Goal: Transaction & Acquisition: Purchase product/service

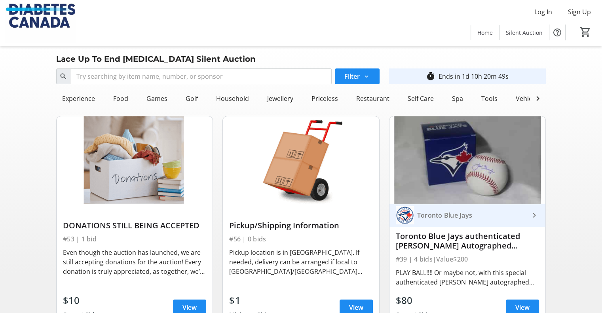
scroll to position [0, 72]
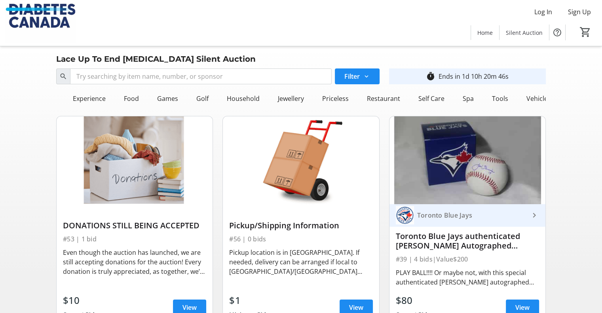
click at [463, 76] on div "Ends in 1d 10h 20m 46s" at bounding box center [474, 76] width 70 height 9
drag, startPoint x: 251, startPoint y: 6, endPoint x: 342, endPoint y: 19, distance: 91.6
click at [342, 19] on div "Log In Sign Up Home Silent Auction 0" at bounding box center [301, 23] width 602 height 46
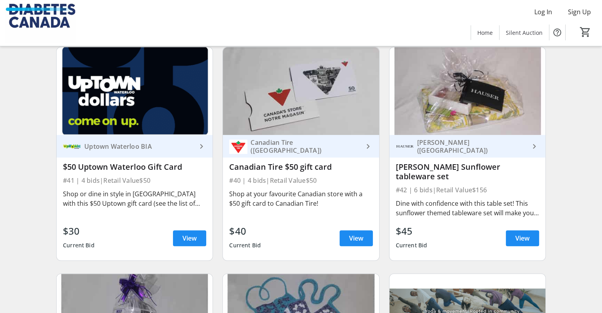
scroll to position [3424, 0]
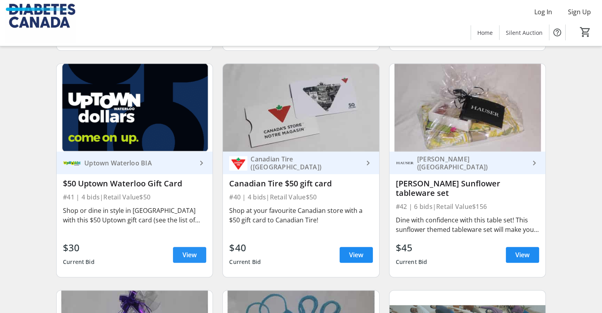
click at [191, 250] on span "View" at bounding box center [189, 254] width 14 height 9
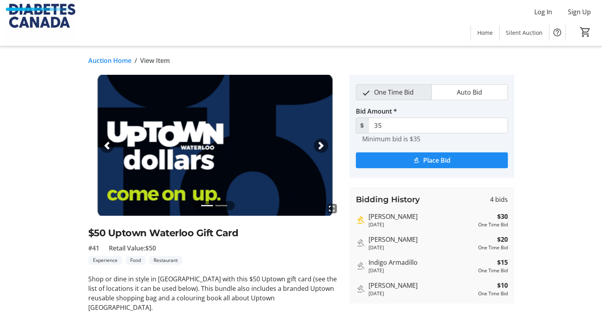
click at [323, 144] on span "button" at bounding box center [321, 146] width 8 height 8
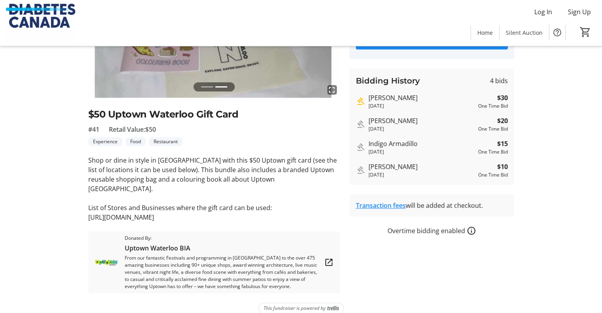
scroll to position [119, 0]
drag, startPoint x: 88, startPoint y: 206, endPoint x: 270, endPoint y: 211, distance: 181.3
click at [270, 213] on p "[URL][DOMAIN_NAME]" at bounding box center [214, 217] width 252 height 9
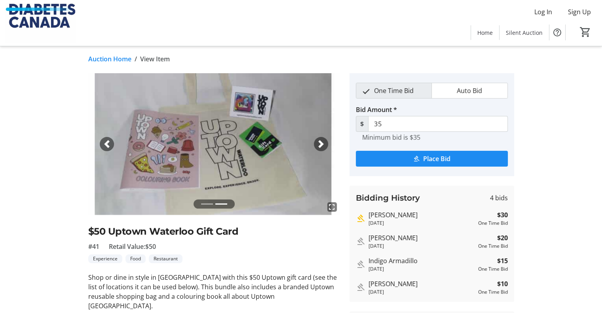
scroll to position [0, 0]
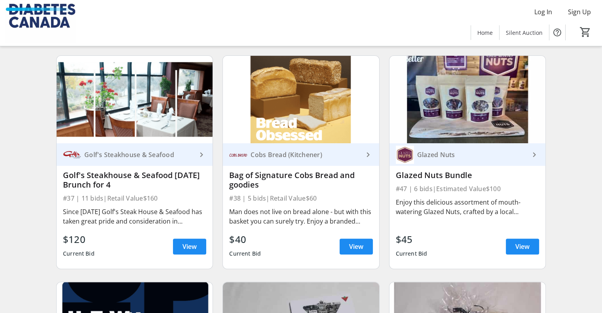
scroll to position [3187, 0]
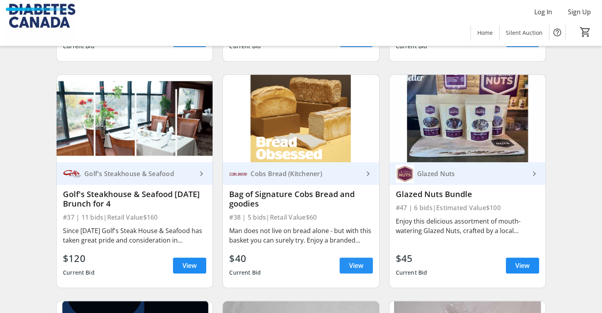
click at [362, 270] on span "View" at bounding box center [356, 265] width 14 height 9
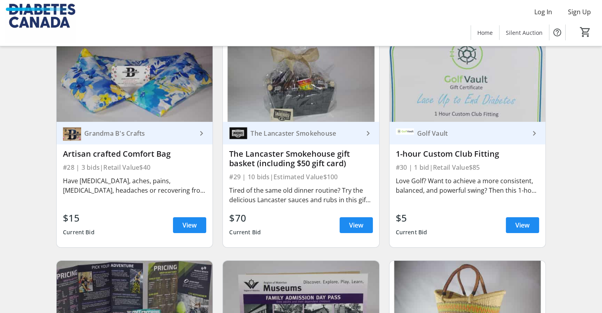
scroll to position [2514, 0]
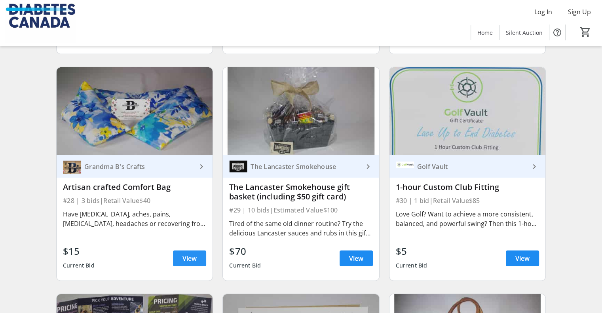
click at [189, 263] on span "View" at bounding box center [189, 258] width 14 height 9
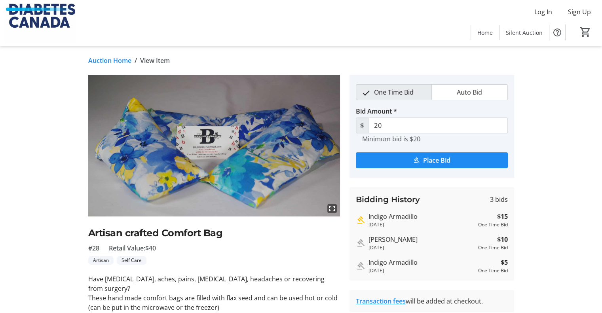
scroll to position [40, 0]
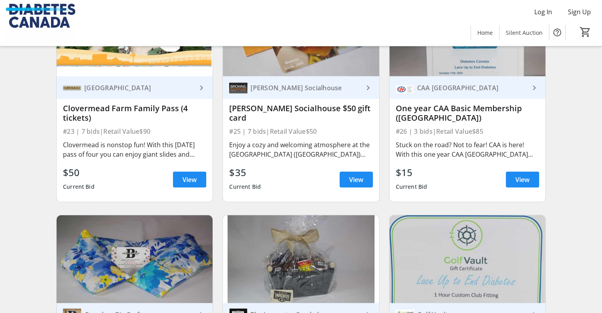
scroll to position [2316, 0]
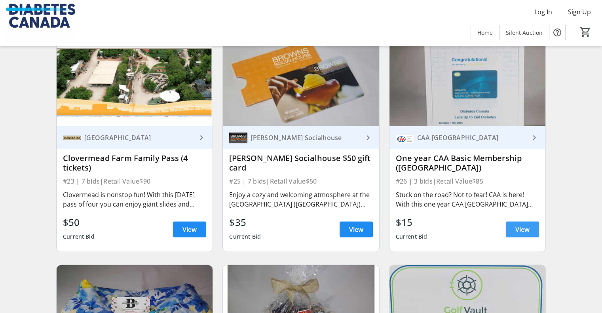
click at [524, 231] on span "View" at bounding box center [522, 229] width 14 height 9
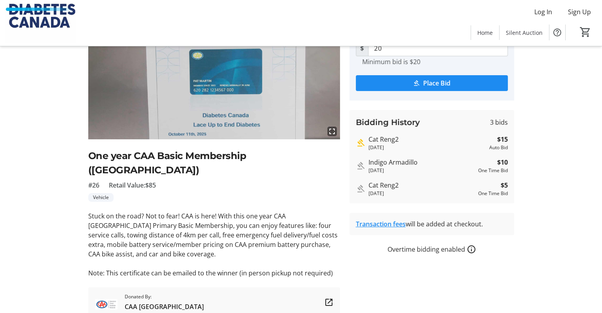
scroll to position [32, 0]
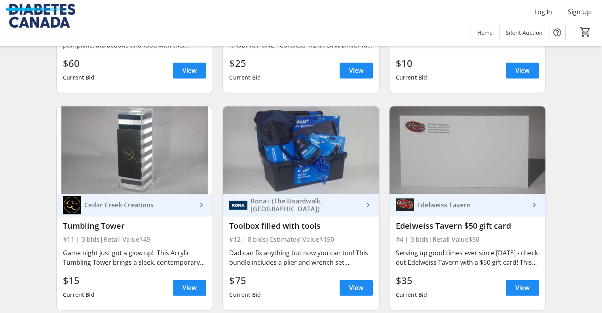
scroll to position [1168, 0]
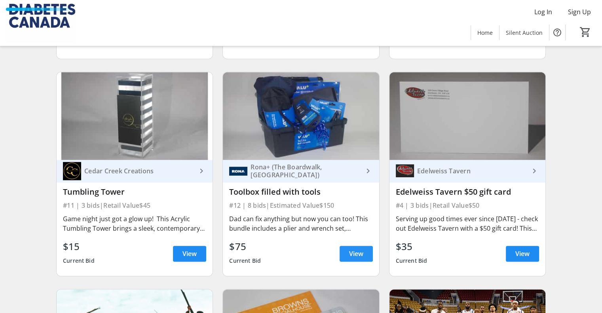
click at [362, 258] on span "View" at bounding box center [356, 253] width 14 height 9
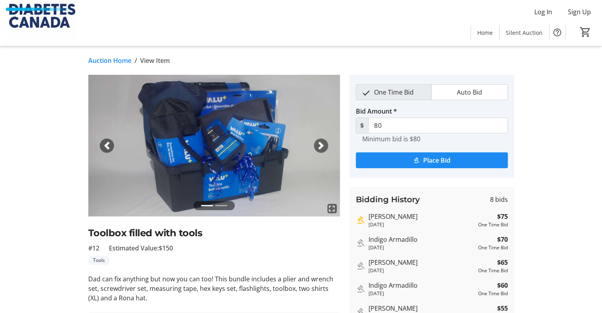
scroll to position [40, 0]
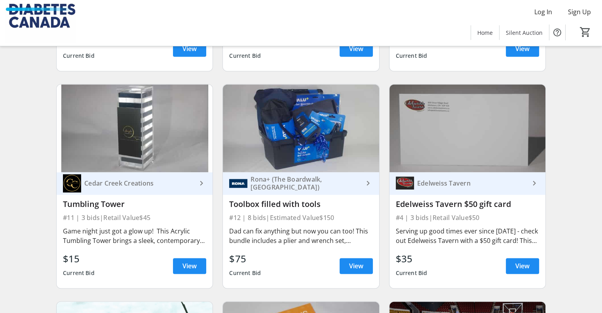
scroll to position [1168, 0]
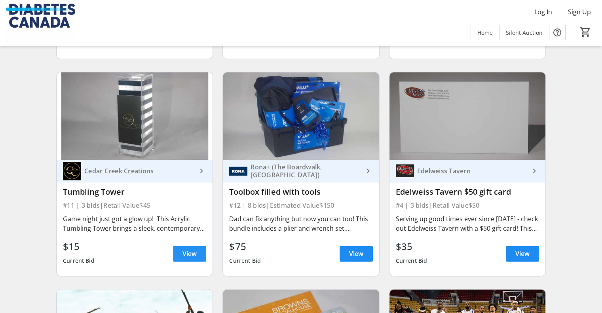
click at [189, 254] on span "View" at bounding box center [189, 253] width 14 height 9
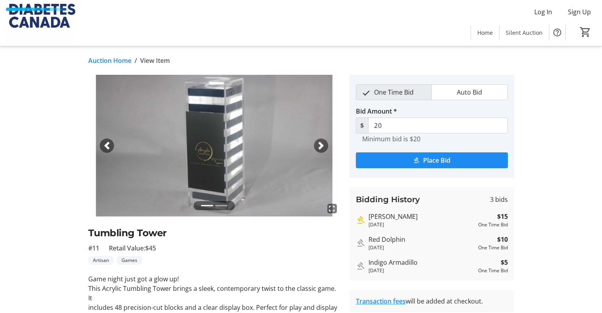
click at [319, 144] on span "button" at bounding box center [321, 146] width 8 height 8
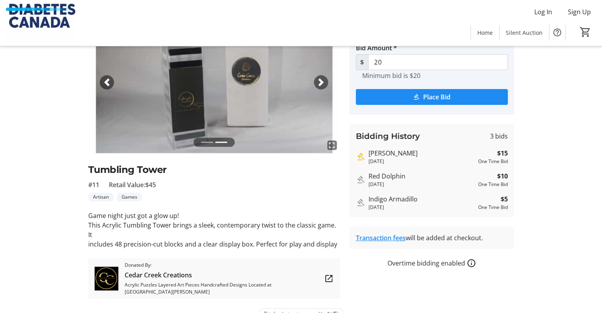
scroll to position [69, 0]
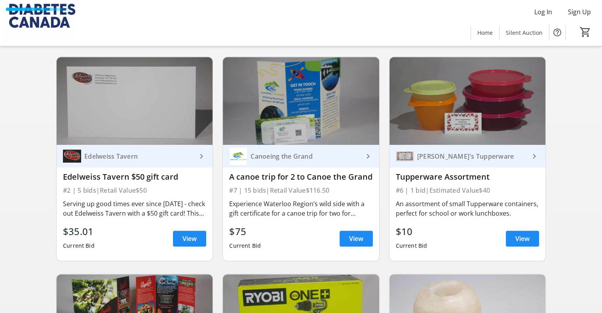
scroll to position [733, 0]
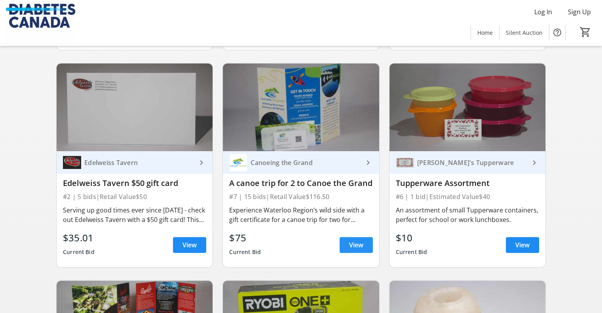
click at [359, 250] on span "View" at bounding box center [356, 244] width 14 height 9
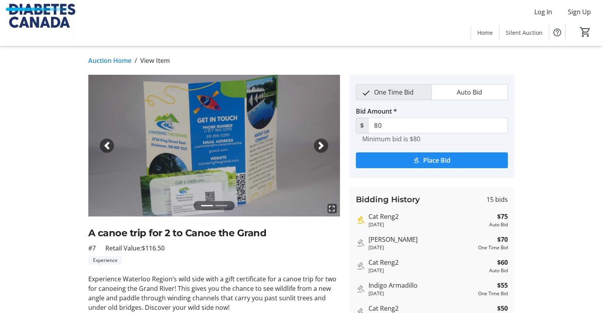
click at [320, 143] on span "button" at bounding box center [321, 146] width 8 height 8
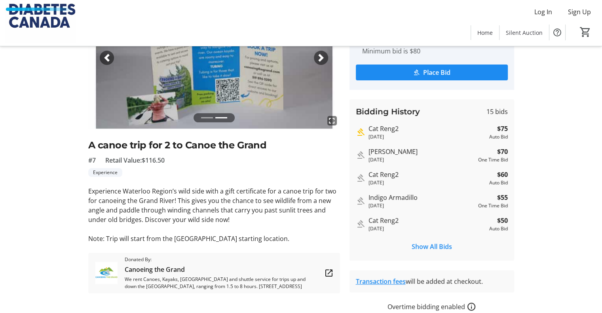
scroll to position [76, 0]
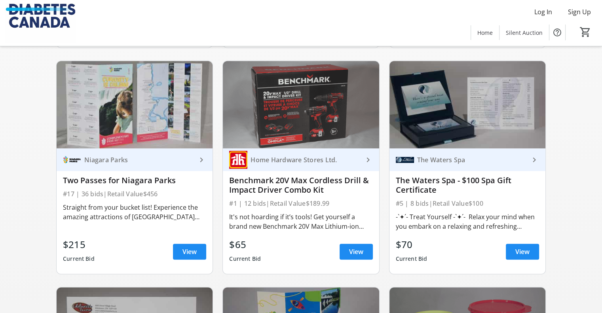
scroll to position [496, 0]
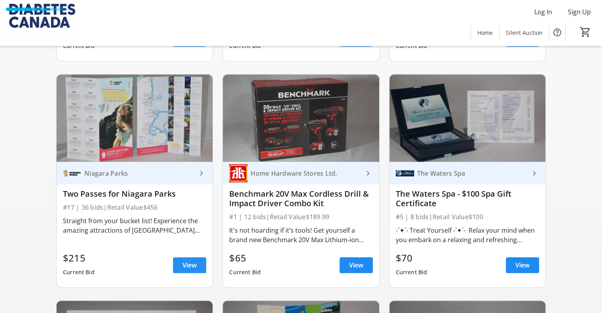
click at [184, 270] on span "View" at bounding box center [189, 264] width 14 height 9
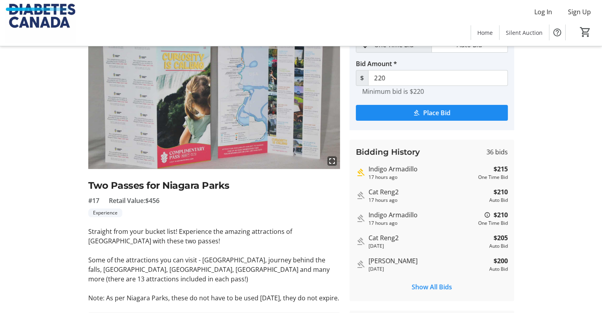
scroll to position [119, 0]
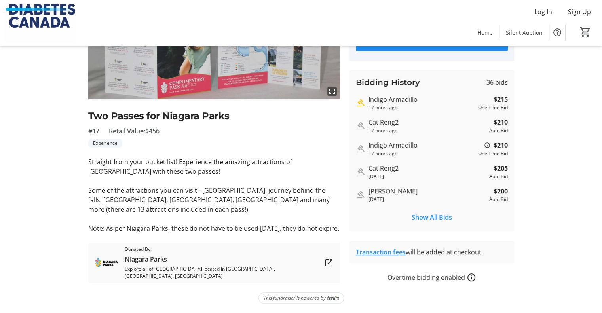
drag, startPoint x: 237, startPoint y: 190, endPoint x: 330, endPoint y: 205, distance: 94.3
click at [330, 205] on p "Some of the attractions you can visit - [GEOGRAPHIC_DATA], journey behind the f…" at bounding box center [214, 200] width 252 height 28
click at [47, 115] on div "fullscreen Two Passes for Niagara Parks #17 Retail Value: $456 Experience Strai…" at bounding box center [301, 120] width 522 height 325
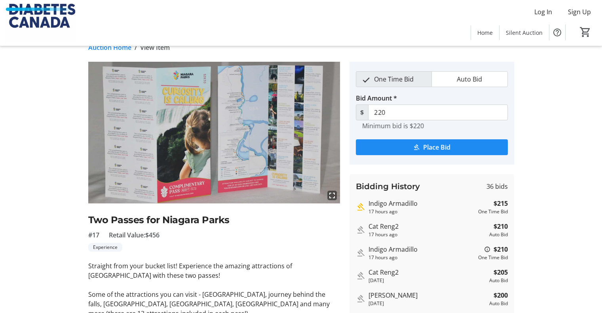
scroll to position [0, 0]
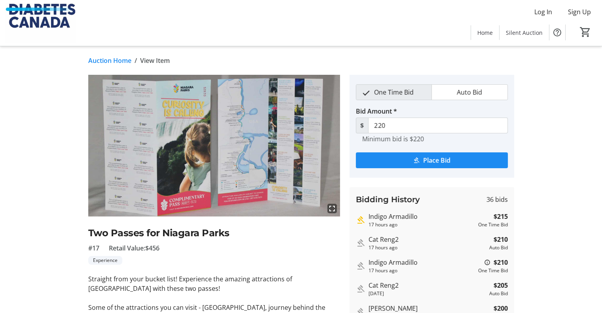
click at [219, 148] on img at bounding box center [214, 146] width 252 height 142
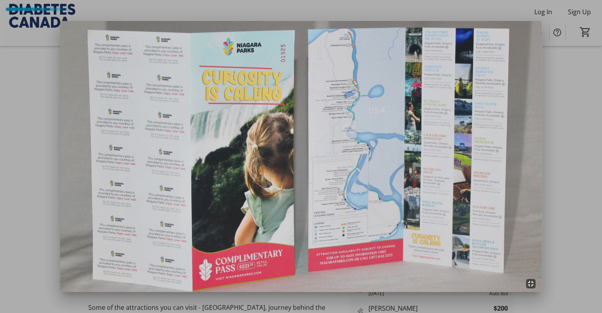
click at [15, 204] on div at bounding box center [301, 156] width 602 height 313
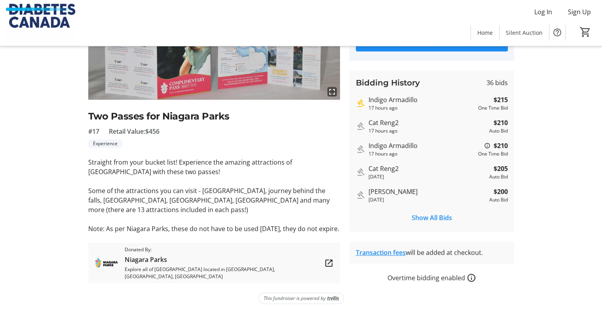
scroll to position [119, 0]
drag, startPoint x: 254, startPoint y: 188, endPoint x: 298, endPoint y: 188, distance: 43.9
click at [298, 188] on p "Some of the attractions you can visit - [GEOGRAPHIC_DATA], journey behind the f…" at bounding box center [214, 200] width 252 height 28
drag, startPoint x: 310, startPoint y: 188, endPoint x: 135, endPoint y: 199, distance: 175.3
click at [135, 199] on p "Some of the attractions you can visit - [GEOGRAPHIC_DATA], journey behind the f…" at bounding box center [214, 200] width 252 height 28
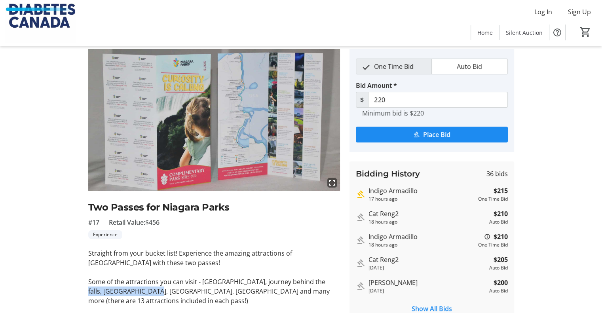
scroll to position [40, 0]
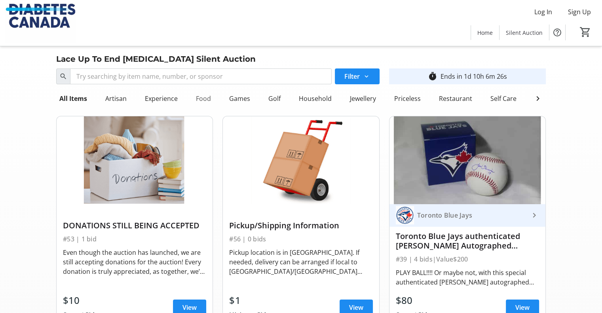
click at [206, 100] on div "Food" at bounding box center [203, 99] width 21 height 16
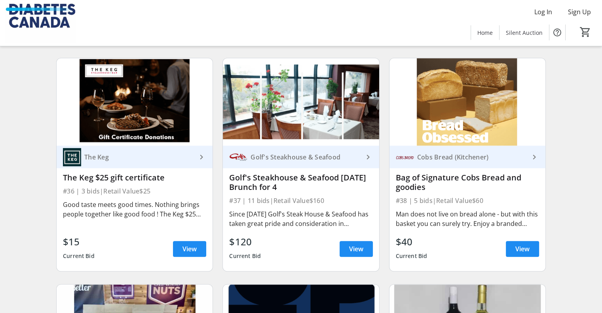
scroll to position [515, 0]
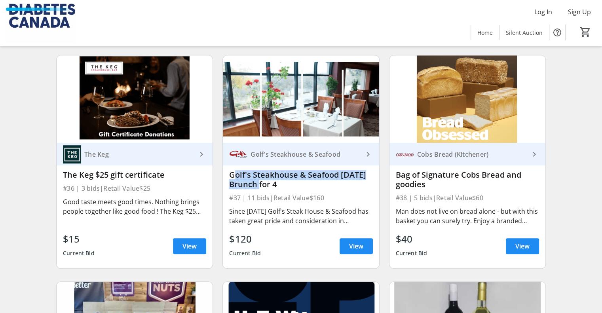
drag, startPoint x: 230, startPoint y: 171, endPoint x: 256, endPoint y: 183, distance: 28.5
click at [256, 183] on div "Golf's Steakhouse & Seafood [DATE] Brunch for 4" at bounding box center [300, 179] width 143 height 19
click at [355, 241] on span "View" at bounding box center [356, 245] width 14 height 9
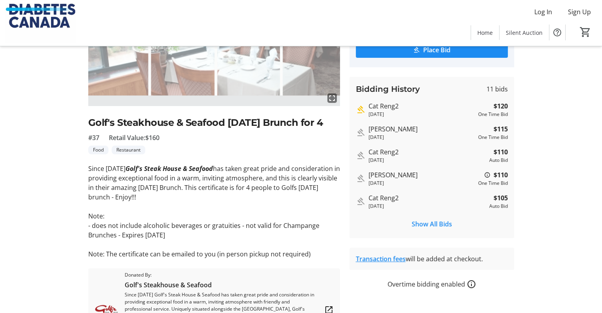
scroll to position [158, 0]
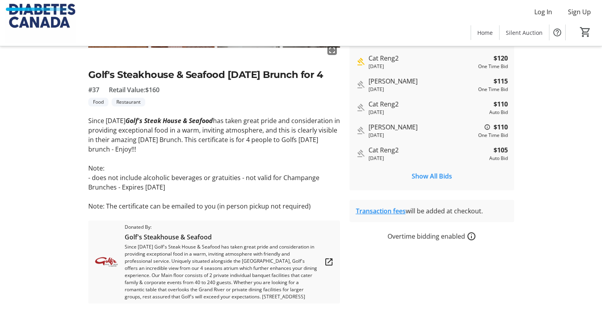
drag, startPoint x: 147, startPoint y: 188, endPoint x: 224, endPoint y: 189, distance: 76.4
click at [224, 189] on p "- does not include alcoholic beverages or gratuities - not valid for Champange …" at bounding box center [214, 182] width 252 height 19
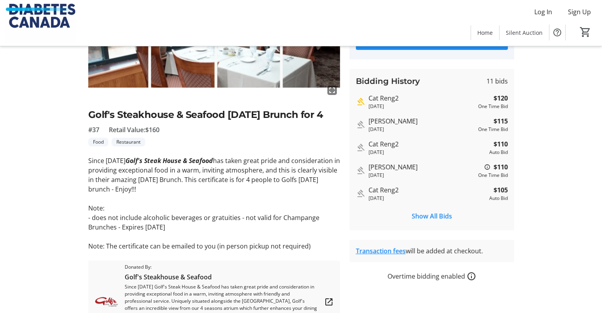
scroll to position [119, 0]
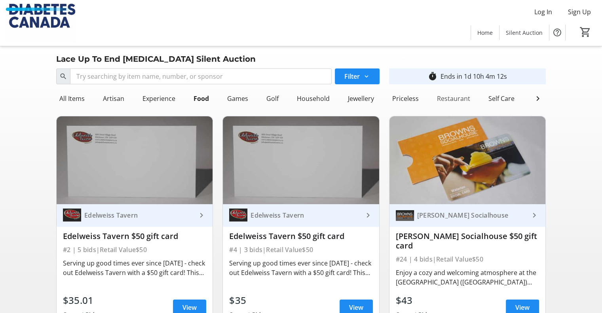
click at [452, 98] on div "Restaurant" at bounding box center [454, 99] width 40 height 16
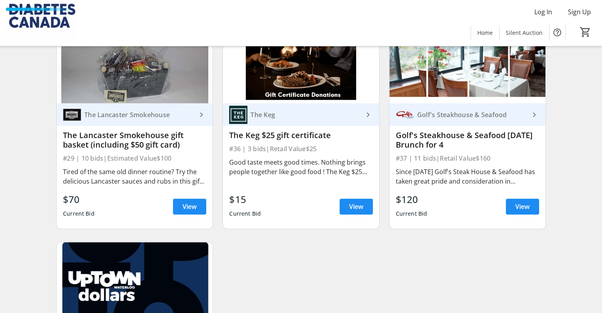
scroll to position [698, 0]
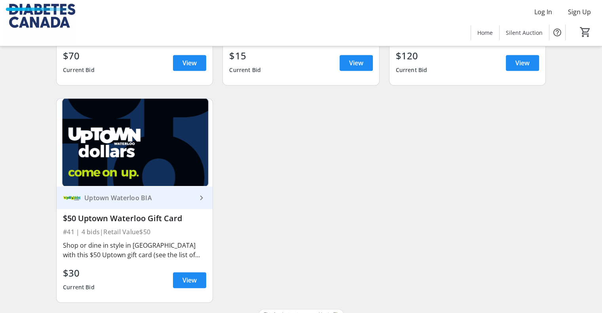
click at [195, 194] on div "Uptown Waterloo BIA" at bounding box center [139, 198] width 116 height 8
click at [190, 275] on span "View" at bounding box center [189, 279] width 14 height 9
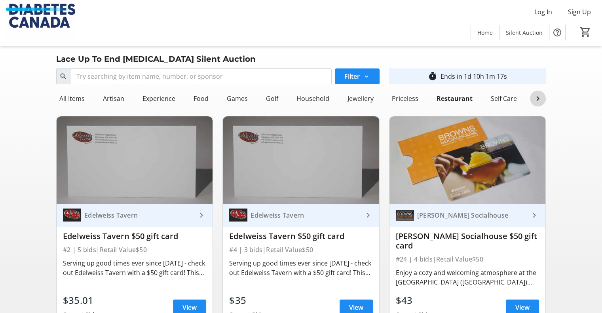
click at [535, 99] on mat-icon at bounding box center [537, 98] width 9 height 9
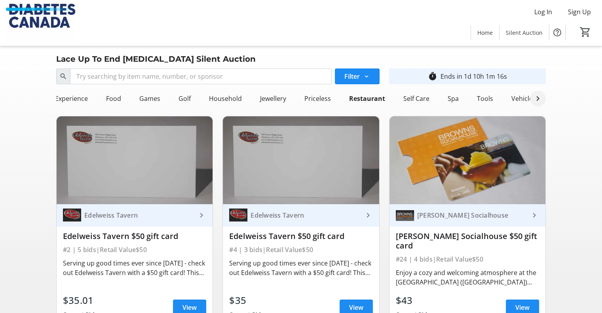
scroll to position [0, 73]
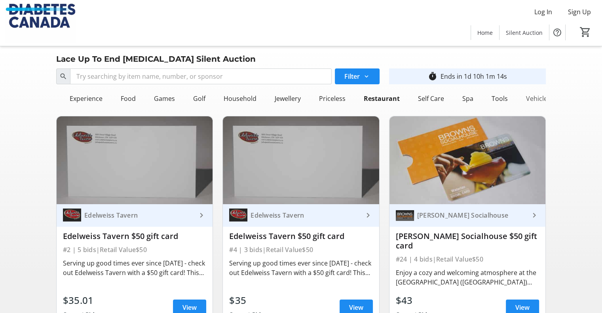
click at [538, 99] on div "Vehicle" at bounding box center [537, 99] width 28 height 16
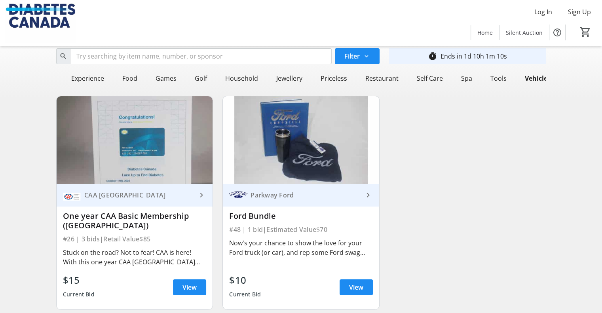
scroll to position [6, 0]
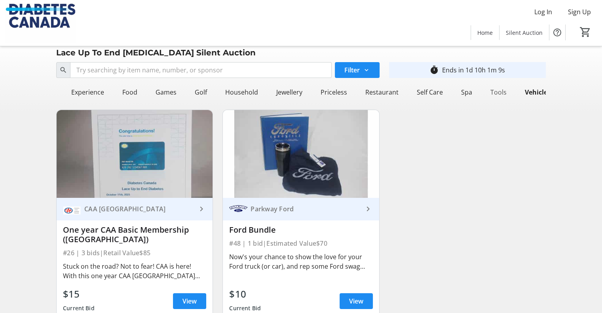
click at [487, 91] on div "Tools" at bounding box center [498, 92] width 23 height 16
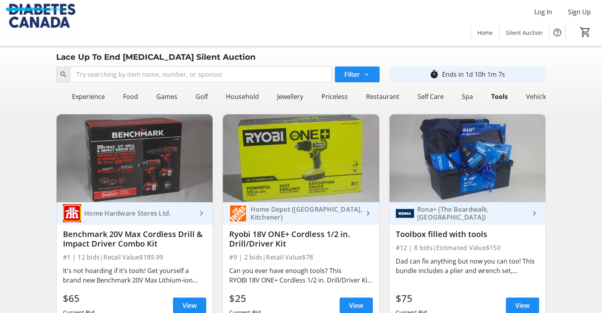
scroll to position [0, 0]
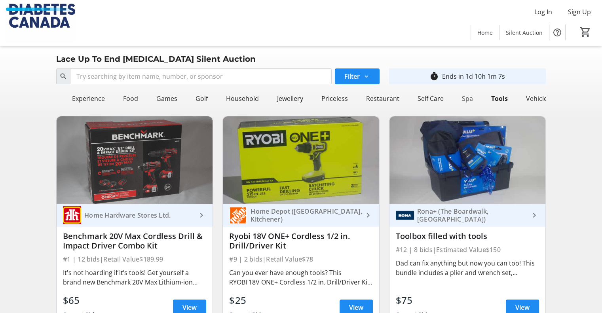
click at [462, 100] on div "Spa" at bounding box center [467, 99] width 17 height 16
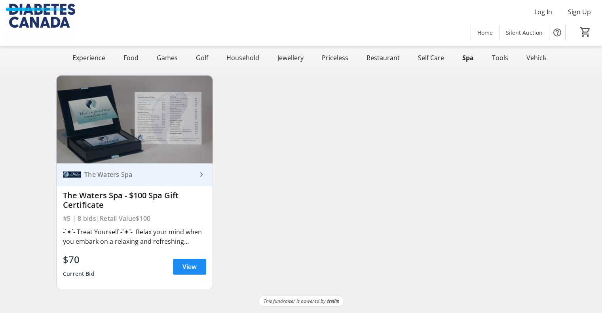
scroll to position [46, 0]
click at [193, 264] on span "View" at bounding box center [189, 266] width 14 height 9
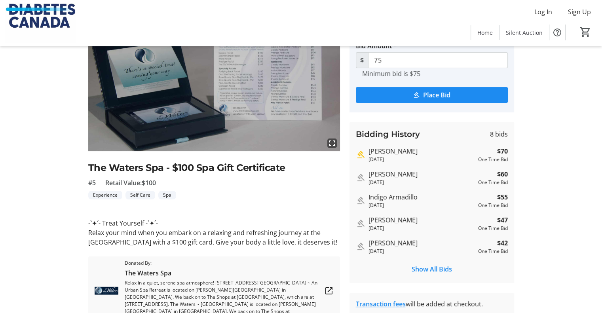
scroll to position [79, 0]
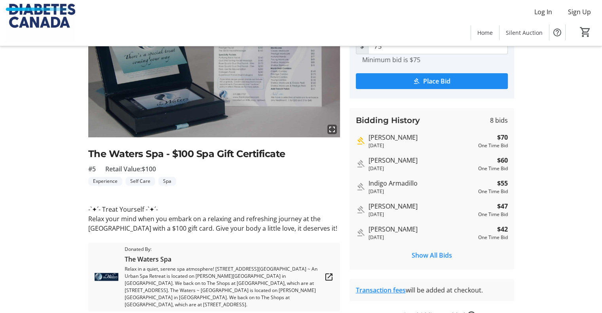
click at [253, 101] on img at bounding box center [214, 67] width 252 height 142
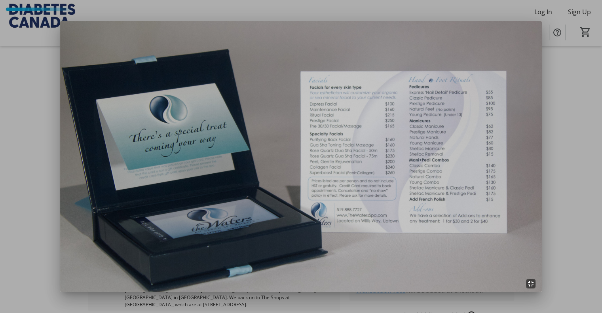
click at [565, 101] on div at bounding box center [301, 156] width 602 height 313
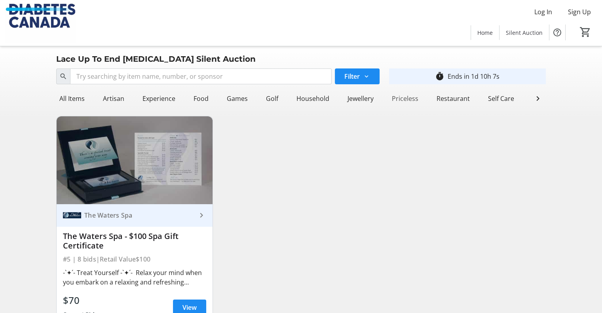
click at [408, 99] on div "Priceless" at bounding box center [405, 99] width 33 height 16
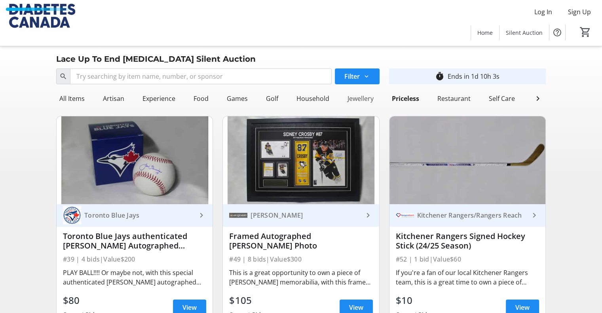
click at [356, 98] on div "Jewellery" at bounding box center [360, 99] width 32 height 16
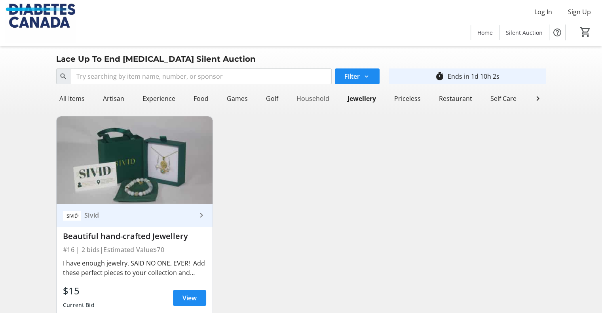
click at [304, 100] on div "Household" at bounding box center [312, 99] width 39 height 16
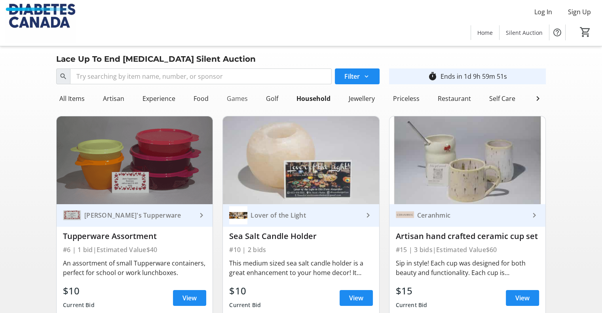
click at [232, 97] on div "Games" at bounding box center [237, 99] width 27 height 16
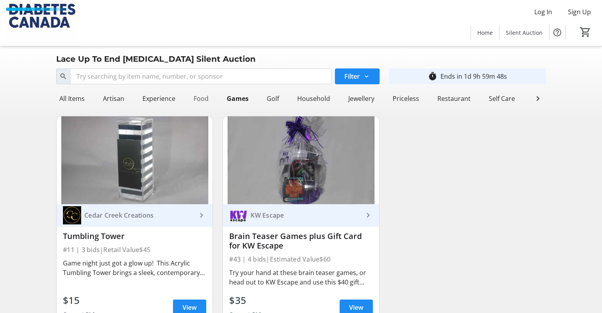
click at [196, 97] on div "Food" at bounding box center [200, 99] width 21 height 16
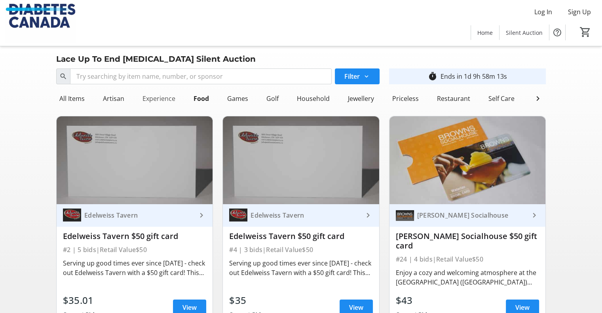
drag, startPoint x: 171, startPoint y: 99, endPoint x: 174, endPoint y: 101, distance: 4.1
click at [171, 99] on div "Experience" at bounding box center [158, 99] width 39 height 16
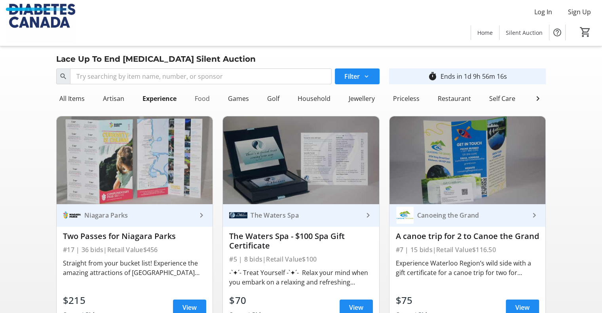
click at [203, 102] on div "Food" at bounding box center [202, 99] width 21 height 16
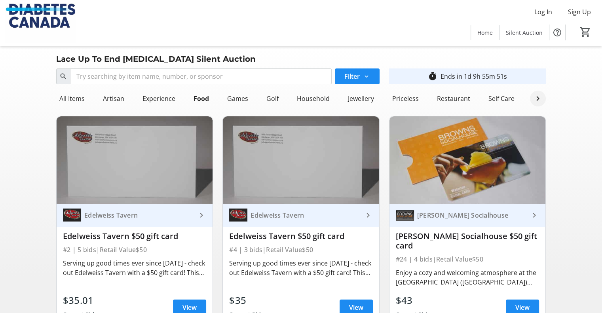
click at [540, 101] on mat-icon at bounding box center [537, 98] width 9 height 9
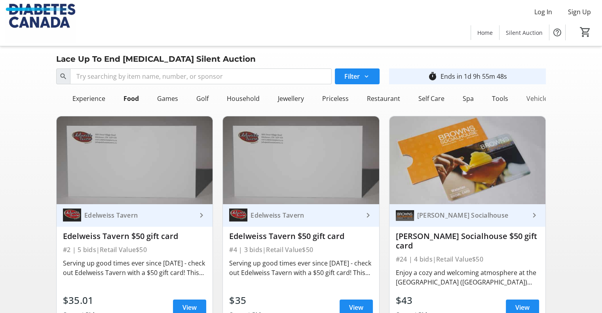
click at [526, 99] on div "Vehicle" at bounding box center [537, 99] width 28 height 16
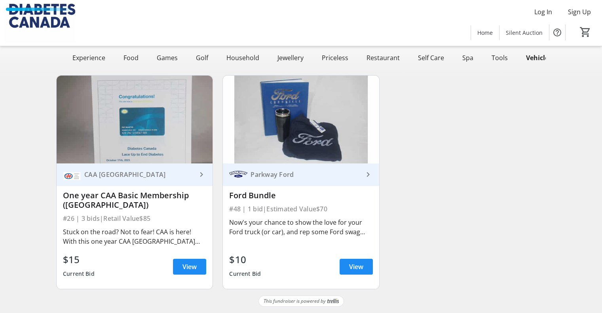
scroll to position [6, 0]
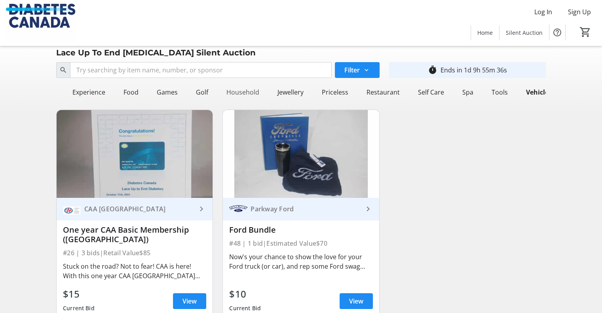
click at [245, 90] on div "Household" at bounding box center [242, 92] width 39 height 16
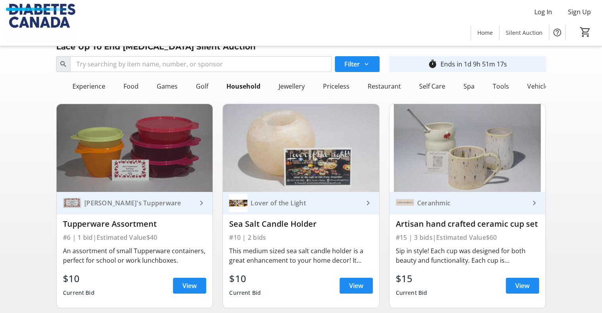
scroll to position [0, 0]
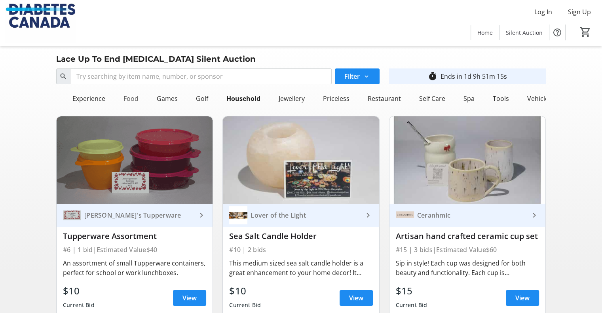
click at [125, 101] on div "Food" at bounding box center [130, 99] width 21 height 16
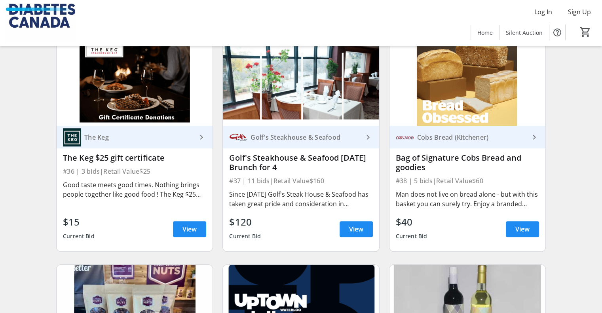
scroll to position [519, 0]
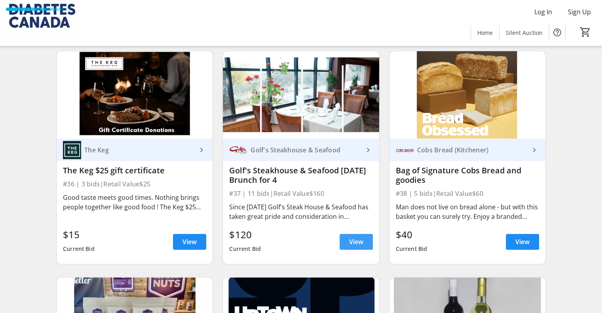
click at [366, 235] on span at bounding box center [356, 241] width 33 height 19
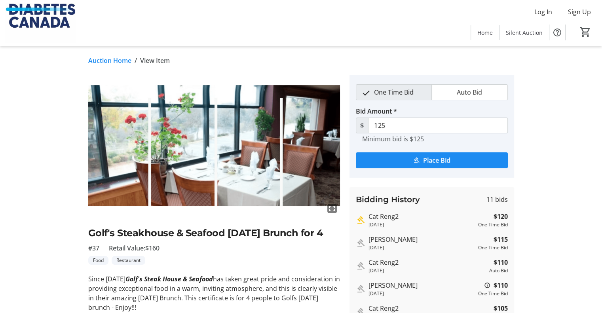
click at [270, 130] on img at bounding box center [214, 146] width 252 height 142
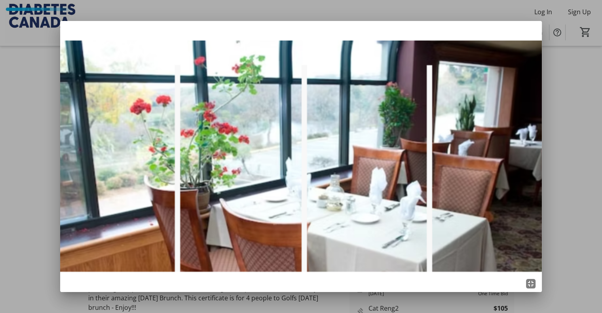
click at [570, 155] on div at bounding box center [301, 156] width 602 height 313
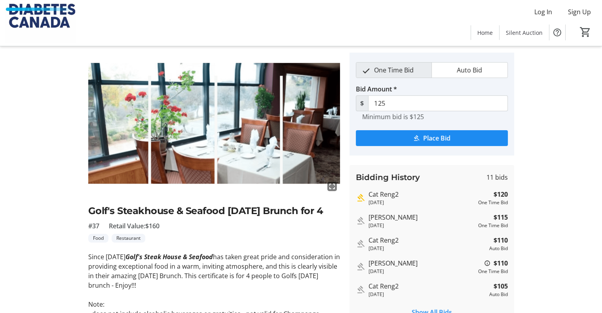
scroll to position [40, 0]
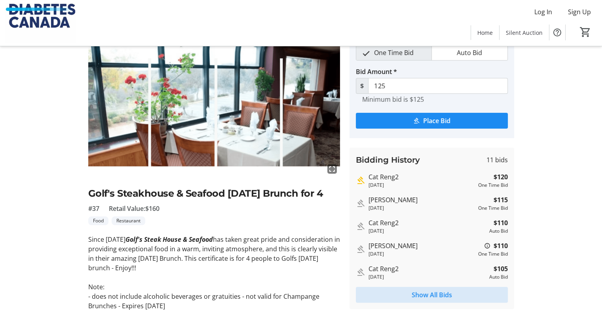
click at [441, 291] on span "Show All Bids" at bounding box center [432, 294] width 40 height 9
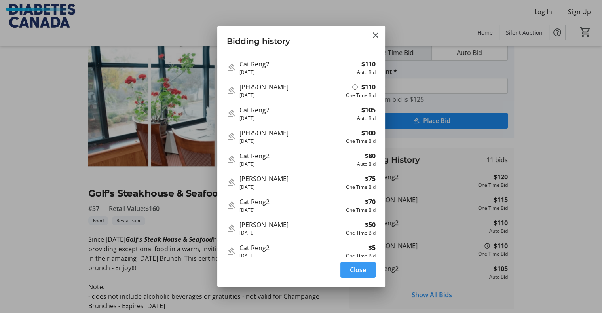
scroll to position [47, 0]
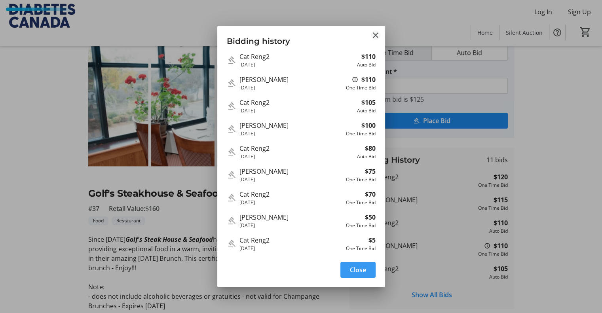
click at [374, 34] on mat-icon "Close" at bounding box center [375, 34] width 9 height 9
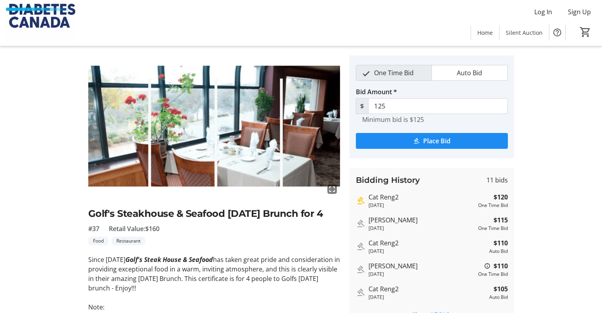
scroll to position [0, 0]
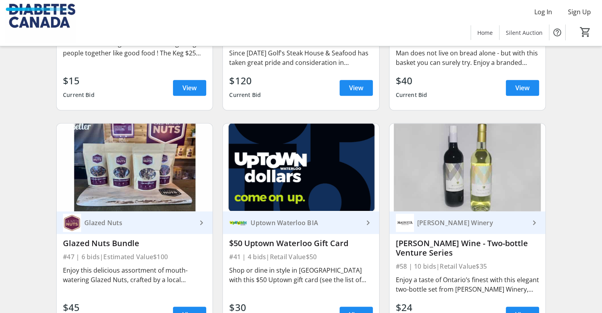
scroll to position [717, 0]
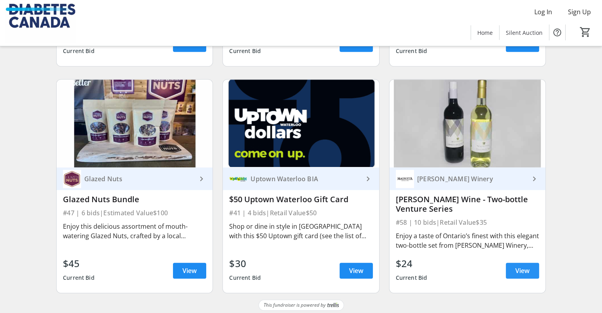
click at [521, 268] on span "View" at bounding box center [522, 270] width 14 height 9
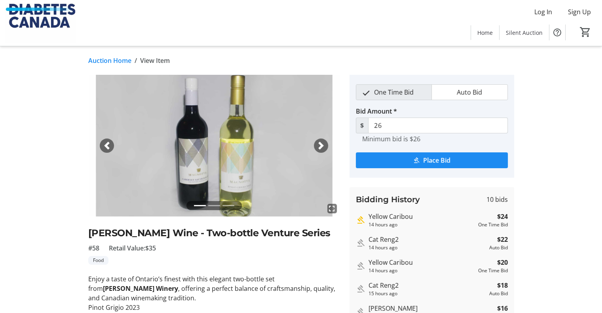
click at [323, 146] on span "button" at bounding box center [321, 146] width 8 height 8
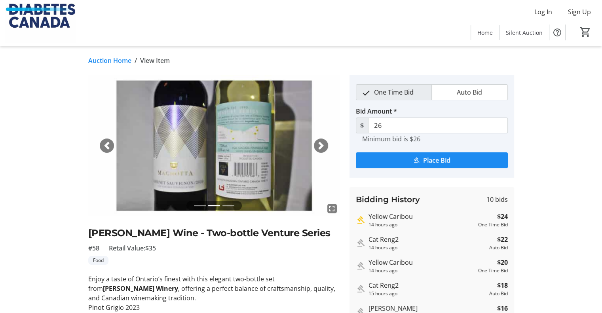
click at [323, 146] on span "button" at bounding box center [321, 146] width 8 height 8
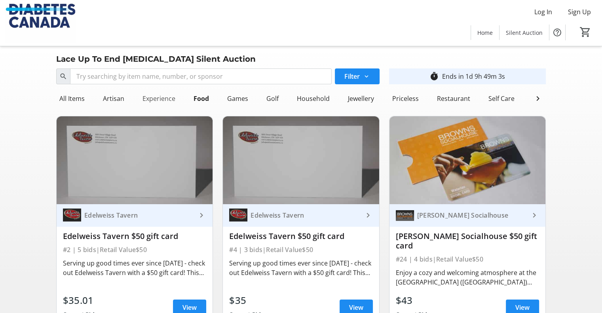
click at [162, 98] on div "Experience" at bounding box center [158, 99] width 39 height 16
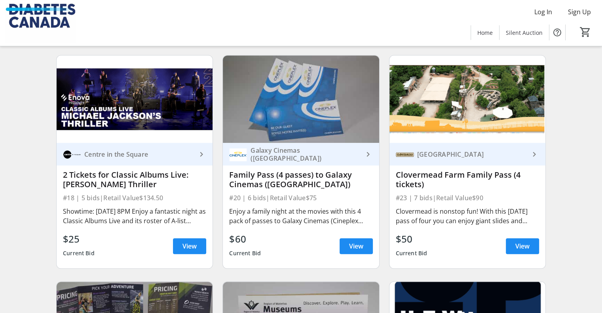
scroll to position [554, 0]
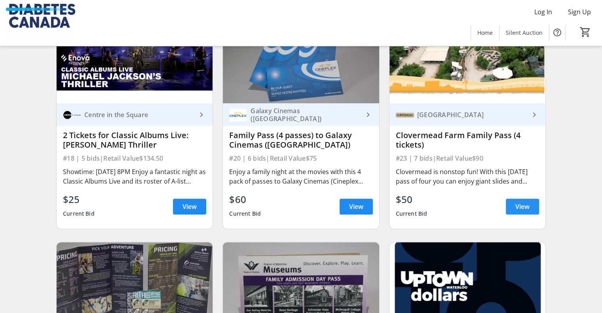
click at [531, 213] on span at bounding box center [522, 206] width 33 height 19
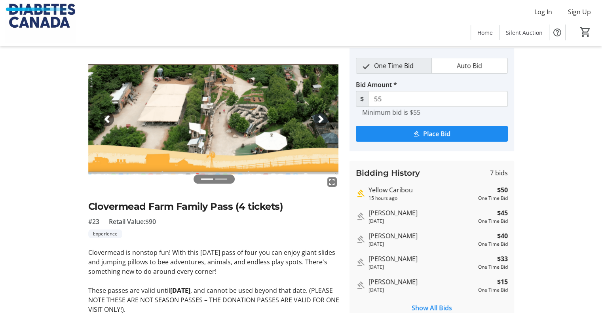
scroll to position [40, 0]
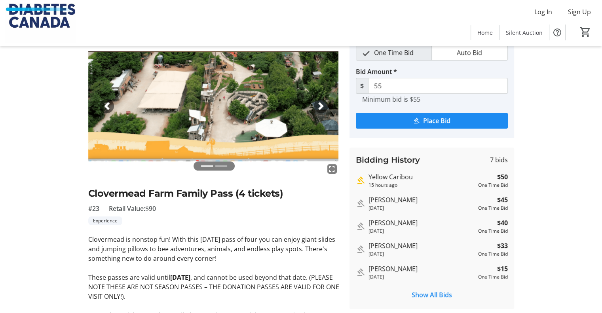
click at [319, 103] on span "button" at bounding box center [321, 106] width 8 height 8
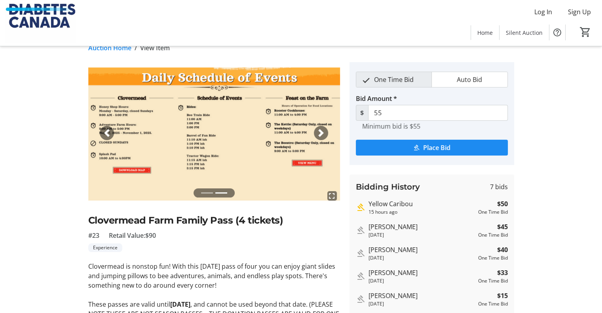
scroll to position [0, 0]
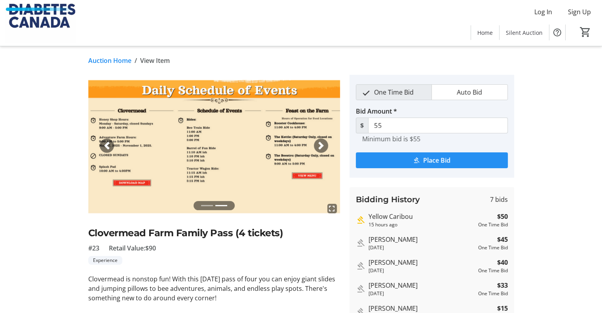
click at [450, 161] on span "Place Bid" at bounding box center [436, 160] width 27 height 9
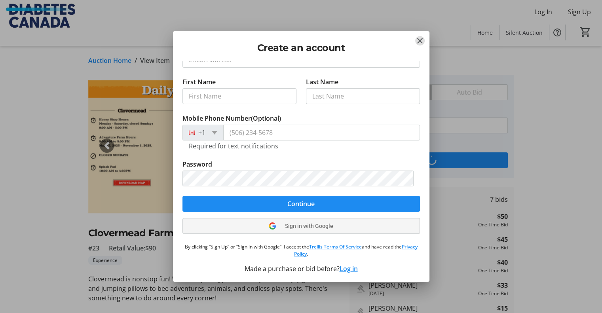
scroll to position [40, 0]
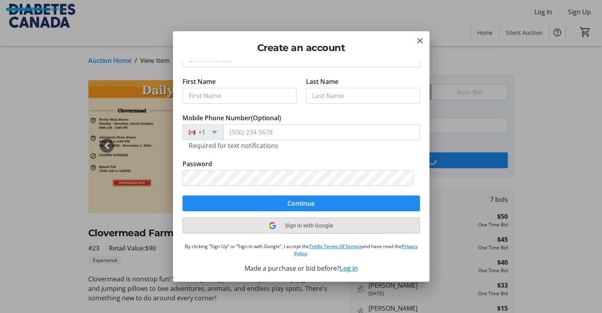
click at [302, 226] on span "Sign in with Google" at bounding box center [309, 225] width 48 height 6
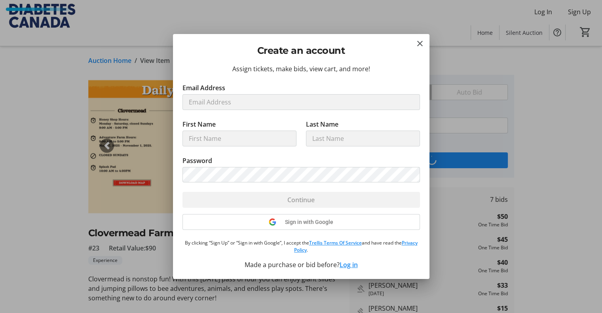
click at [317, 221] on div "Sign in with Google" at bounding box center [300, 222] width 237 height 16
click at [307, 223] on div "Sign in with Google" at bounding box center [300, 222] width 237 height 16
click at [420, 42] on mat-icon "Close" at bounding box center [419, 43] width 9 height 9
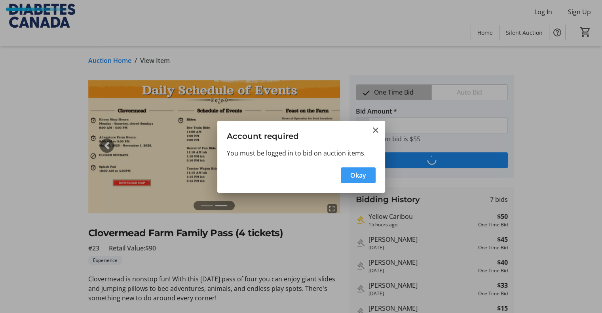
click at [359, 177] on span "Okay" at bounding box center [358, 175] width 16 height 9
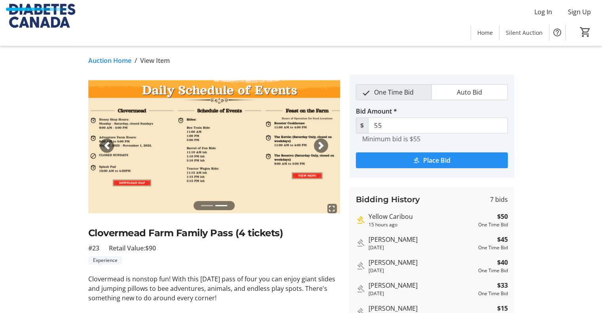
click at [434, 161] on span "Place Bid" at bounding box center [436, 160] width 27 height 9
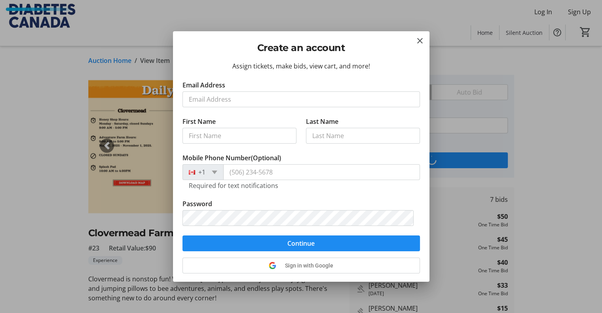
click at [309, 264] on div "Assign tickets, make bids, view cart, and more! Email Address First Name Last N…" at bounding box center [301, 171] width 256 height 220
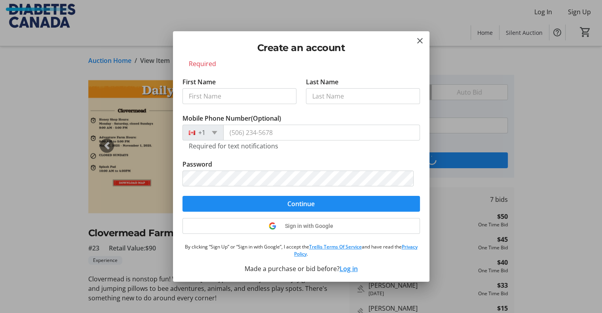
scroll to position [49, 0]
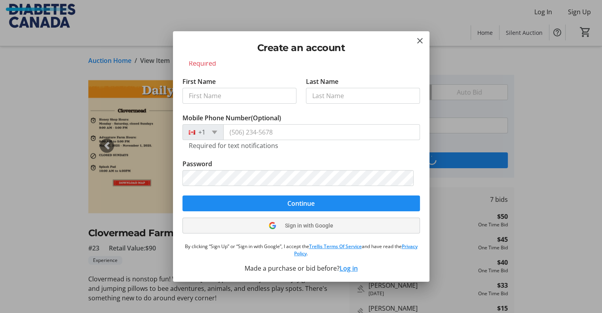
click at [300, 230] on span at bounding box center [301, 225] width 237 height 19
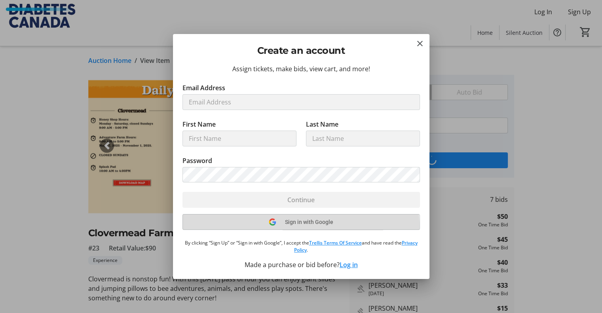
scroll to position [0, 0]
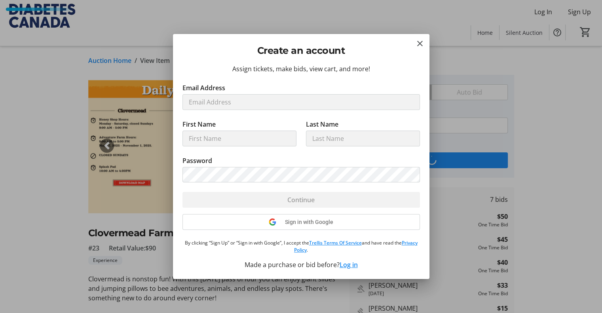
click at [347, 266] on button "Log in" at bounding box center [349, 264] width 18 height 9
click at [351, 263] on button "Log in" at bounding box center [349, 264] width 18 height 9
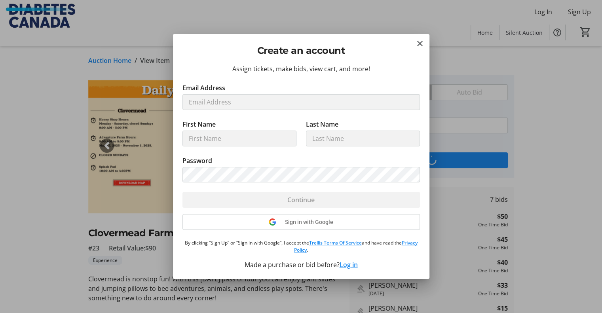
click at [305, 218] on div "Sign in with Google" at bounding box center [300, 222] width 237 height 16
click at [304, 221] on div "Sign in with Google" at bounding box center [300, 222] width 237 height 16
click at [302, 223] on div "Sign in with Google" at bounding box center [300, 222] width 237 height 16
click at [301, 223] on div "Sign in with Google" at bounding box center [300, 222] width 237 height 16
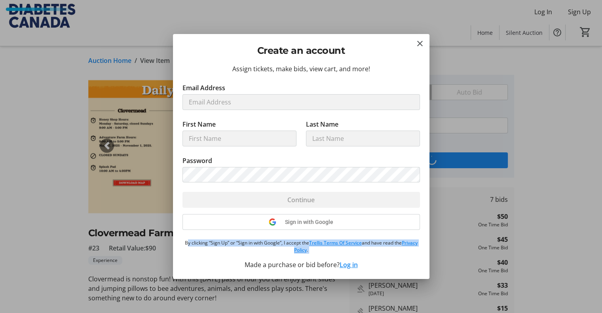
click at [301, 223] on div "Sign in with Google" at bounding box center [300, 222] width 237 height 16
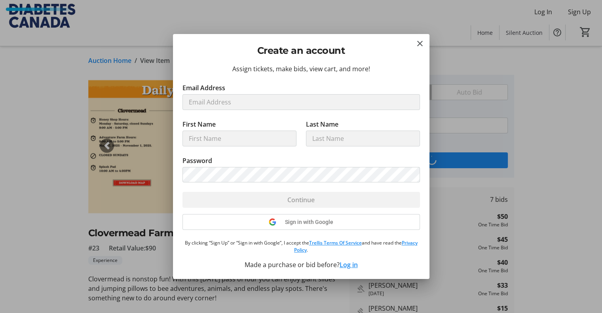
click at [301, 223] on div "Sign in with Google" at bounding box center [300, 222] width 237 height 16
click at [417, 45] on mat-icon "Close" at bounding box center [419, 43] width 9 height 9
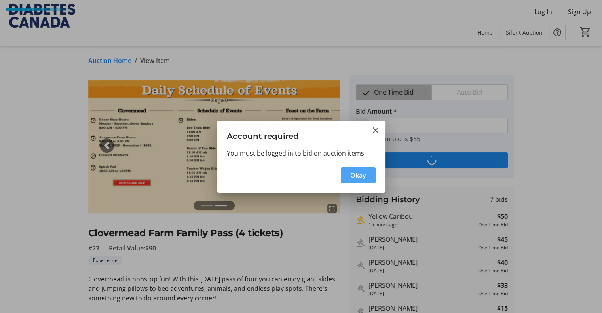
click at [353, 174] on span "Okay" at bounding box center [358, 175] width 16 height 9
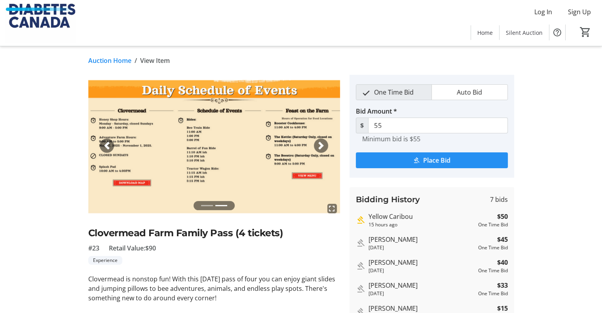
click at [440, 160] on span "Place Bid" at bounding box center [436, 160] width 27 height 9
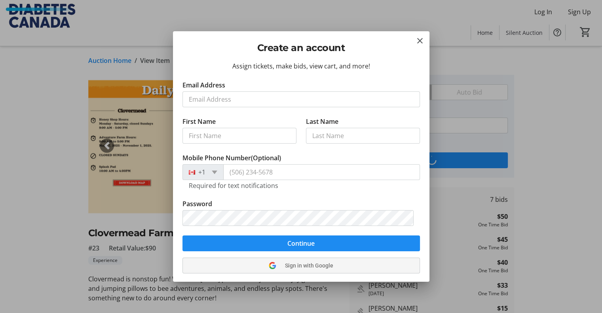
click at [290, 262] on div "Assign tickets, make bids, view cart, and more! Email Address First Name Last N…" at bounding box center [301, 171] width 256 height 220
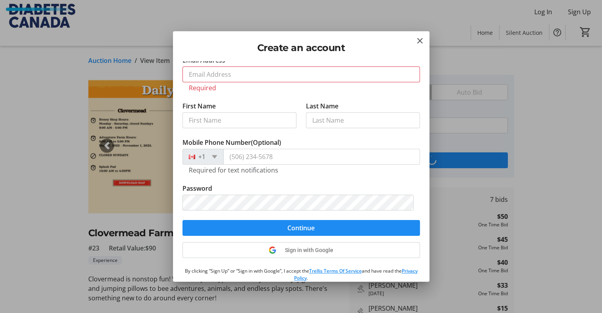
scroll to position [49, 0]
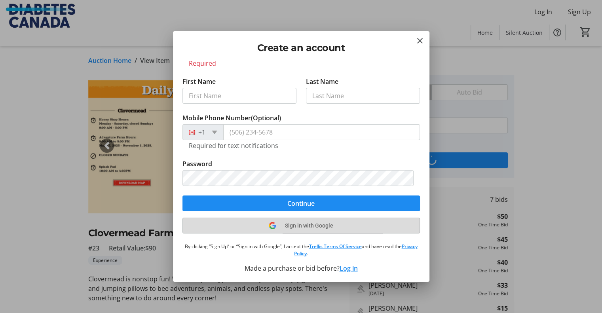
click at [307, 228] on span "Sign in with Google" at bounding box center [309, 225] width 48 height 6
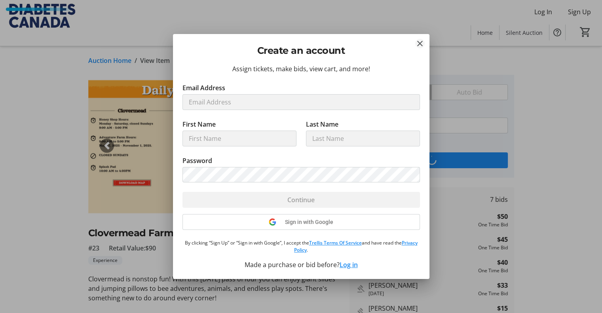
click at [418, 44] on mat-icon "Close" at bounding box center [419, 43] width 9 height 9
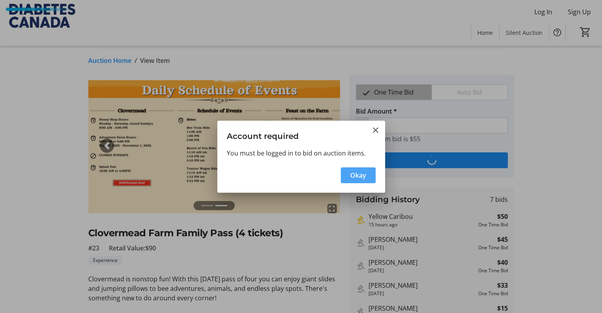
click at [363, 177] on span "Okay" at bounding box center [358, 175] width 16 height 9
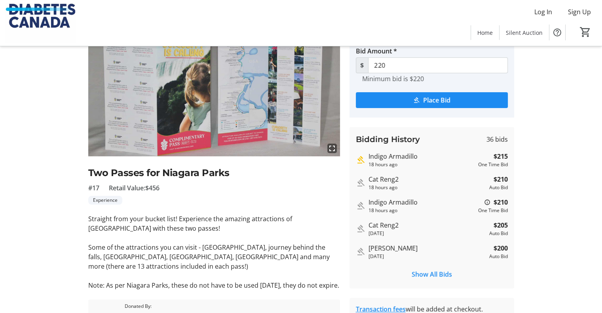
scroll to position [79, 0]
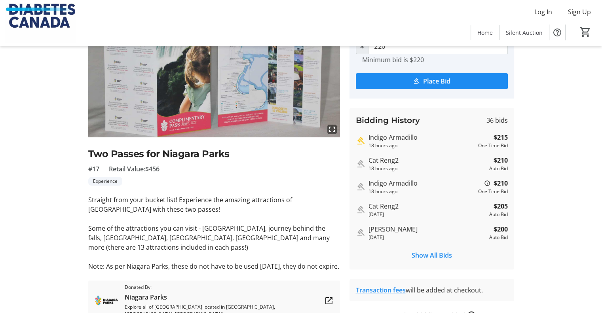
click at [290, 108] on img at bounding box center [214, 67] width 252 height 142
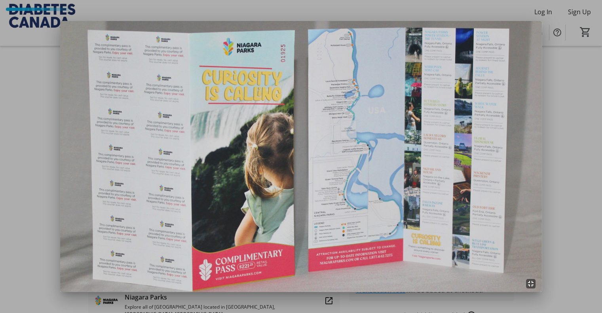
click at [188, 111] on img at bounding box center [301, 156] width 482 height 271
click at [579, 46] on div at bounding box center [301, 156] width 602 height 313
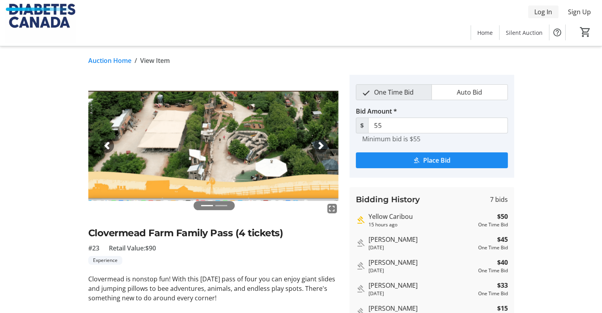
click at [548, 13] on span "Log In" at bounding box center [543, 11] width 18 height 9
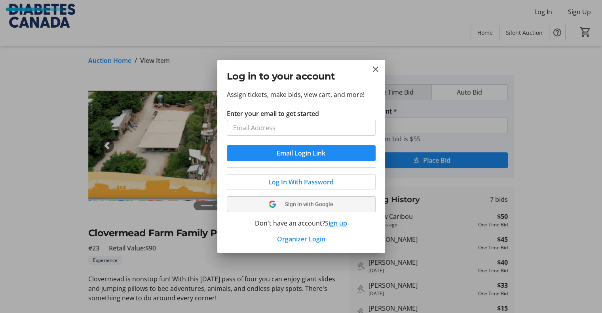
click at [303, 200] on button "Sign in with Google" at bounding box center [301, 204] width 149 height 16
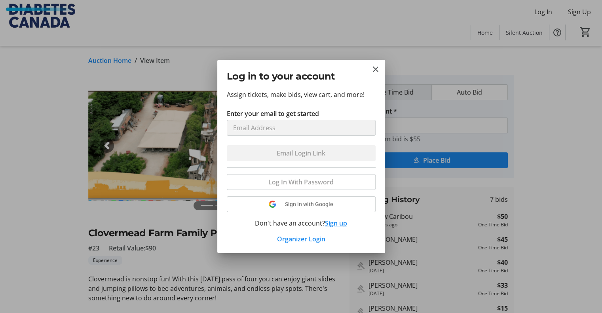
click at [293, 205] on div "Log In With Password Sign in with Google Don't have an account? Sign up Organiz…" at bounding box center [301, 205] width 149 height 76
click at [375, 69] on mat-icon "Close" at bounding box center [375, 69] width 9 height 9
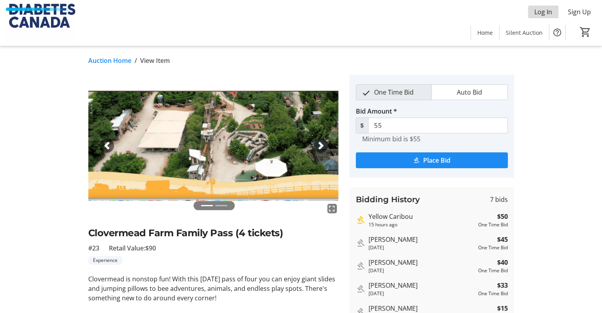
click at [546, 10] on span "Log In" at bounding box center [543, 11] width 18 height 9
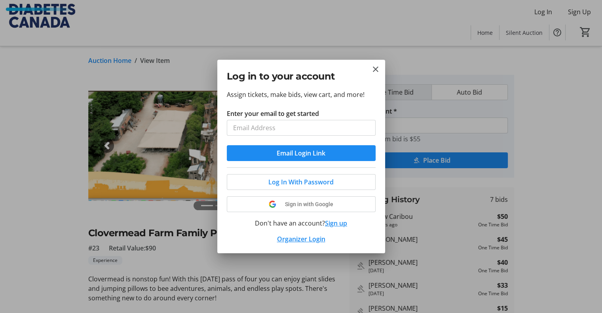
click at [334, 223] on button "Sign up" at bounding box center [336, 222] width 22 height 9
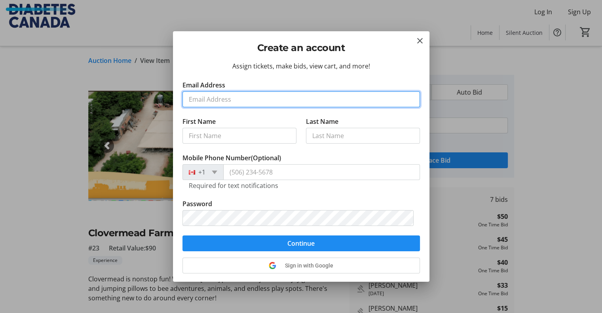
click at [209, 97] on input "Email Address" at bounding box center [300, 99] width 237 height 16
type input "luoqinrachel@gmail.com"
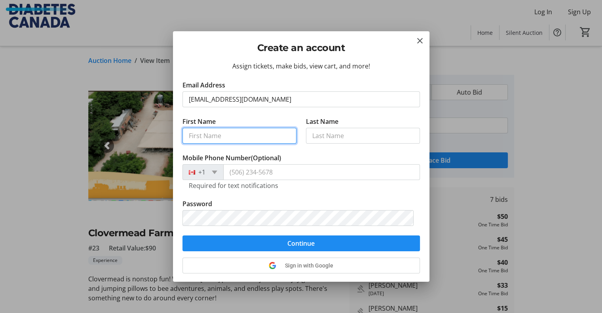
type input "Qin"
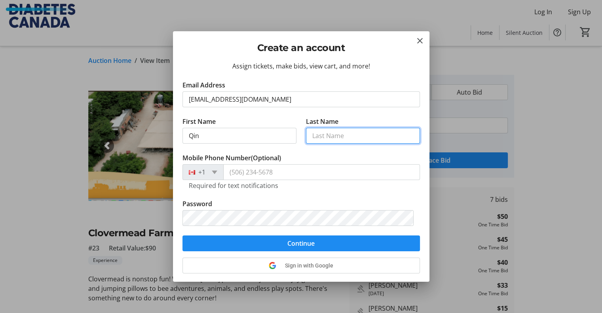
type input "Luo"
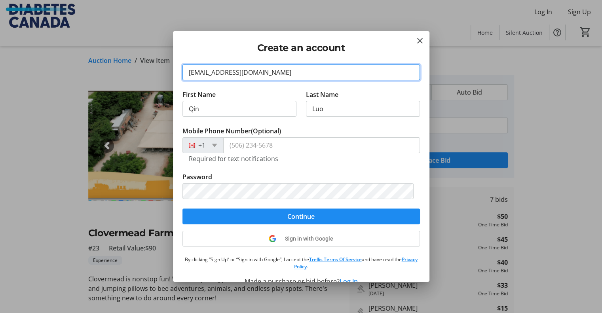
scroll to position [40, 0]
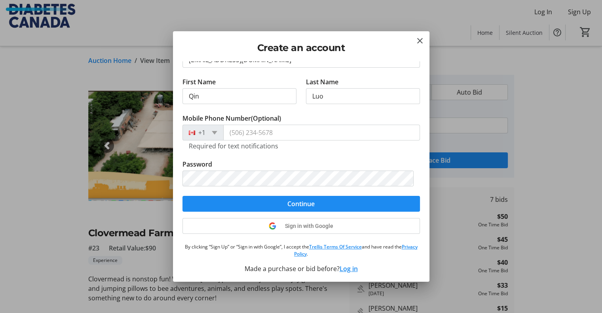
click at [304, 158] on tr-form-field "Mobile Phone Number (Optional) +1 Required for text notifications" at bounding box center [300, 137] width 237 height 46
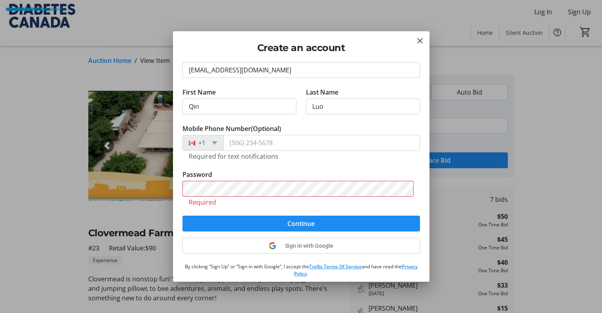
scroll to position [49, 0]
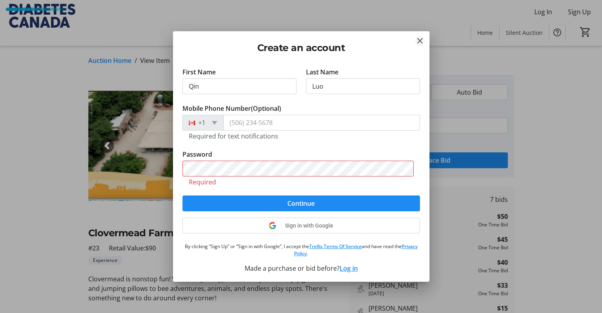
click at [421, 43] on mat-icon "Close" at bounding box center [419, 40] width 9 height 9
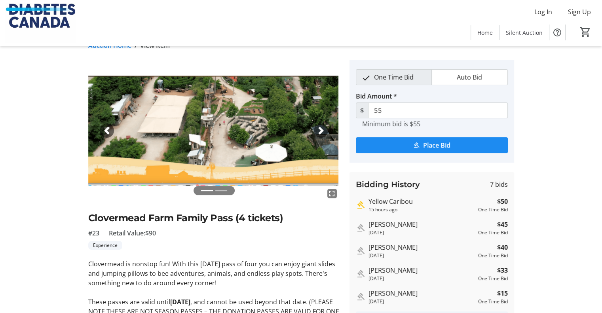
scroll to position [0, 0]
